Goal: Task Accomplishment & Management: Manage account settings

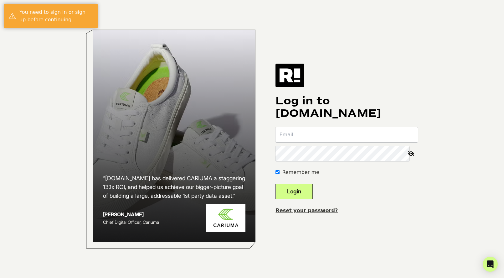
type input "[EMAIL_ADDRESS][DOMAIN_NAME]"
click at [300, 193] on button "Login" at bounding box center [294, 192] width 37 height 16
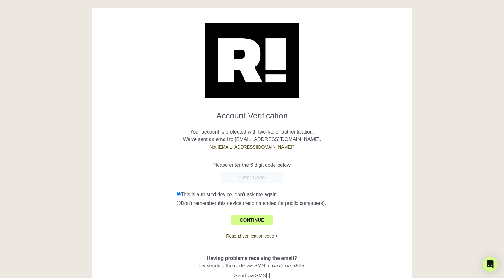
click at [258, 178] on input "text" at bounding box center [252, 177] width 63 height 11
type input "452916"
click at [250, 219] on button "CONTINUE" at bounding box center [252, 220] width 42 height 11
drag, startPoint x: 282, startPoint y: 147, endPoint x: 235, endPoint y: 148, distance: 46.7
click at [235, 148] on p "Your account is protected with two-factor authentication. We've sent an email t…" at bounding box center [252, 136] width 311 height 30
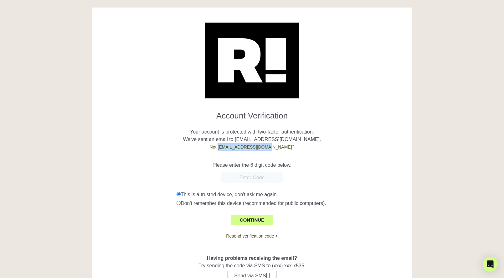
copy link "analytics@ironlig.ht?"
click at [253, 176] on input "text" at bounding box center [252, 177] width 63 height 11
paste input "996724"
type input "996724"
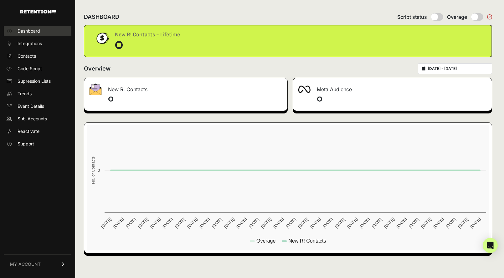
click at [29, 34] on span "Dashboard" at bounding box center [29, 31] width 23 height 6
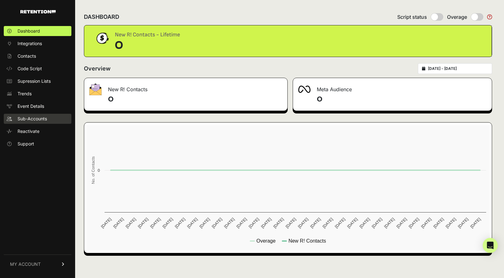
click at [18, 119] on span "Sub-Accounts" at bounding box center [32, 119] width 29 height 6
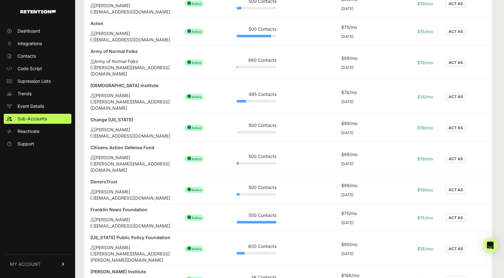
scroll to position [136, 0]
click at [456, 123] on button "ACT AS" at bounding box center [456, 127] width 20 height 8
